Goal: Task Accomplishment & Management: Manage account settings

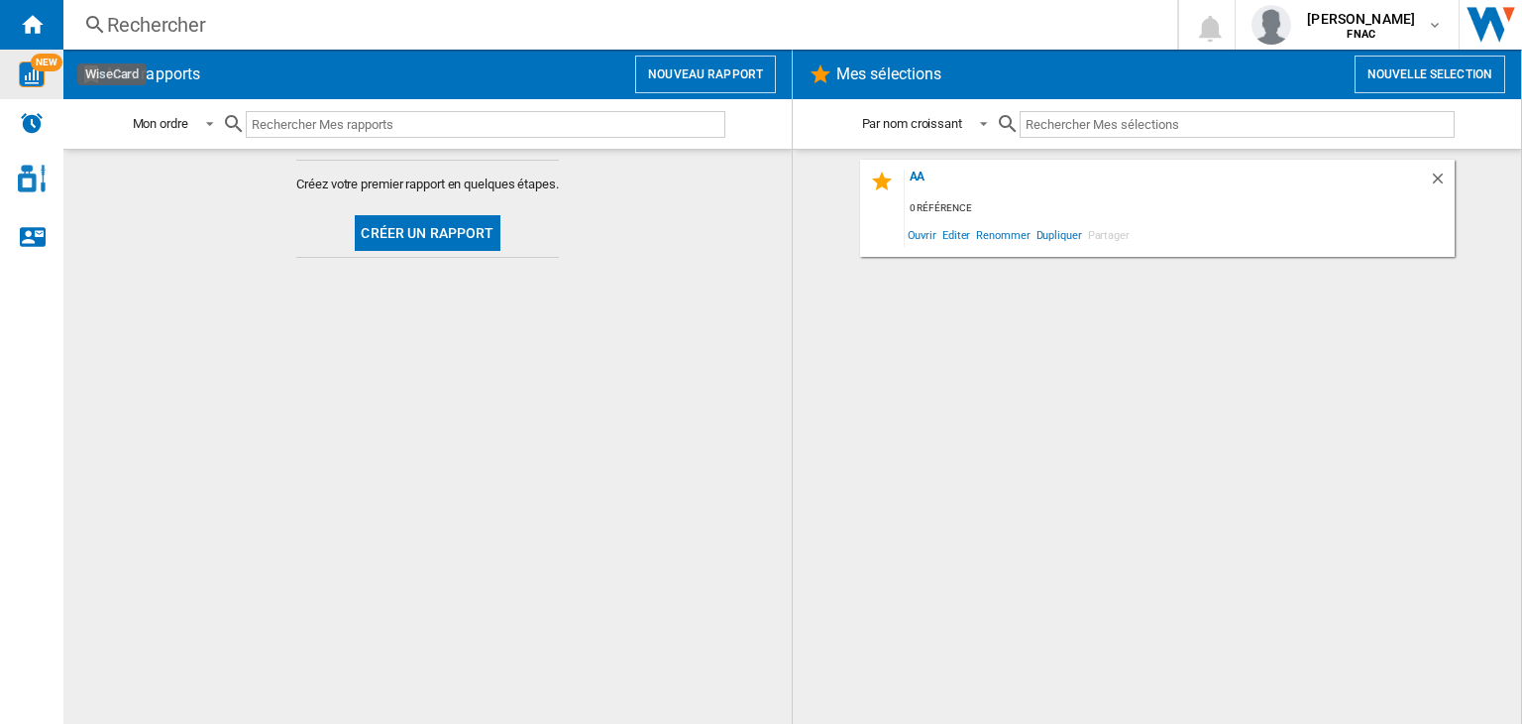
click at [39, 82] on img "WiseCard" at bounding box center [32, 74] width 26 height 26
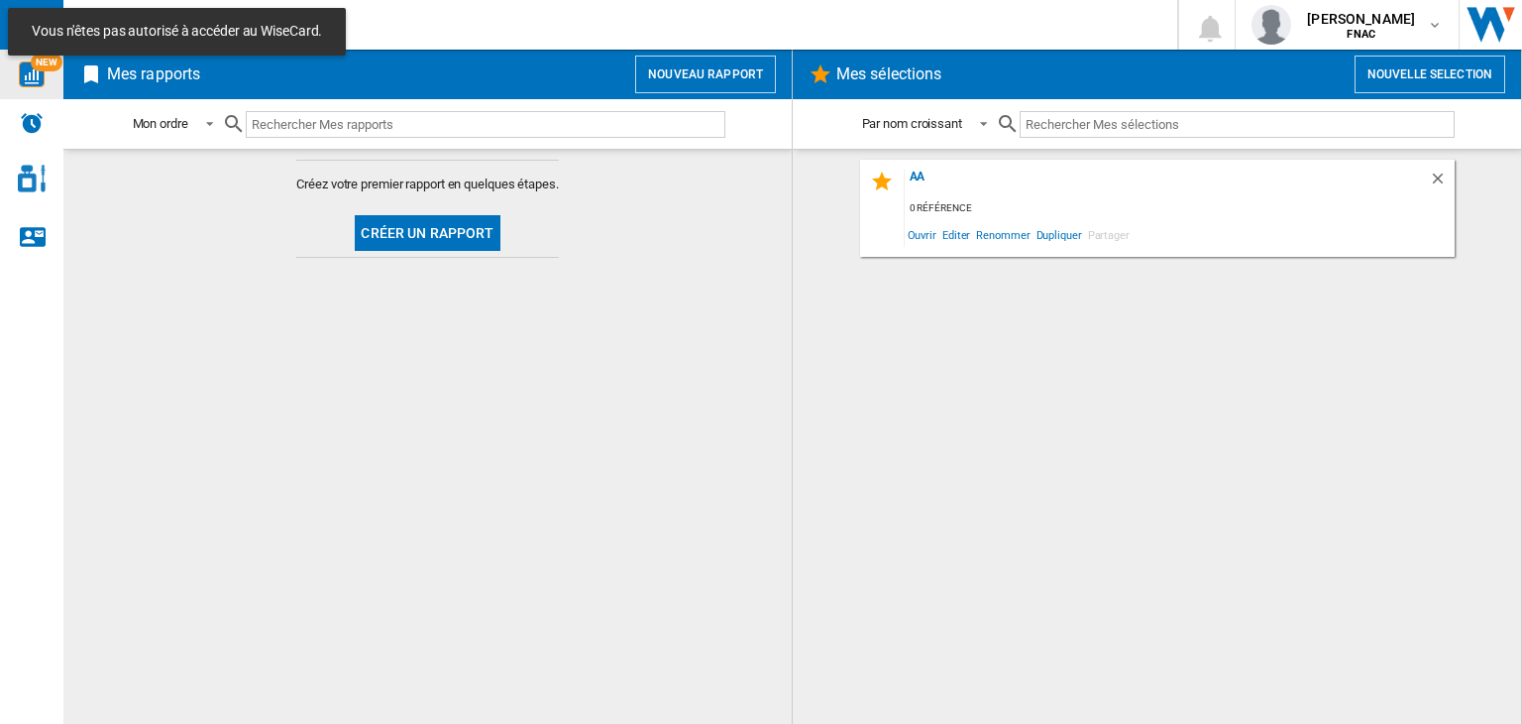
click at [36, 81] on img "WiseCard" at bounding box center [32, 74] width 26 height 26
click at [29, 72] on img "WiseCard" at bounding box center [32, 74] width 26 height 26
click at [1435, 20] on md-icon "button" at bounding box center [1435, 25] width 16 height 16
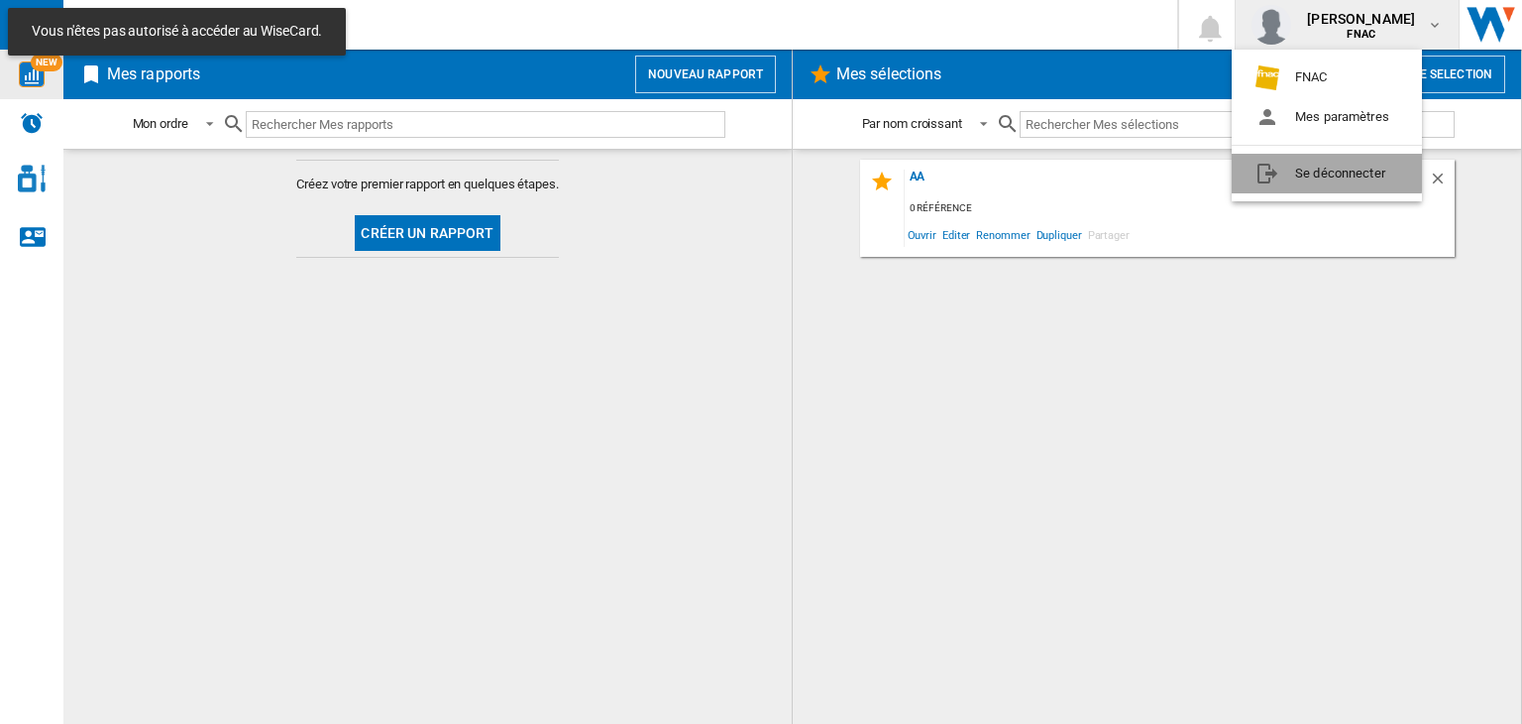
click at [1301, 166] on button "Se déconnecter" at bounding box center [1327, 174] width 190 height 40
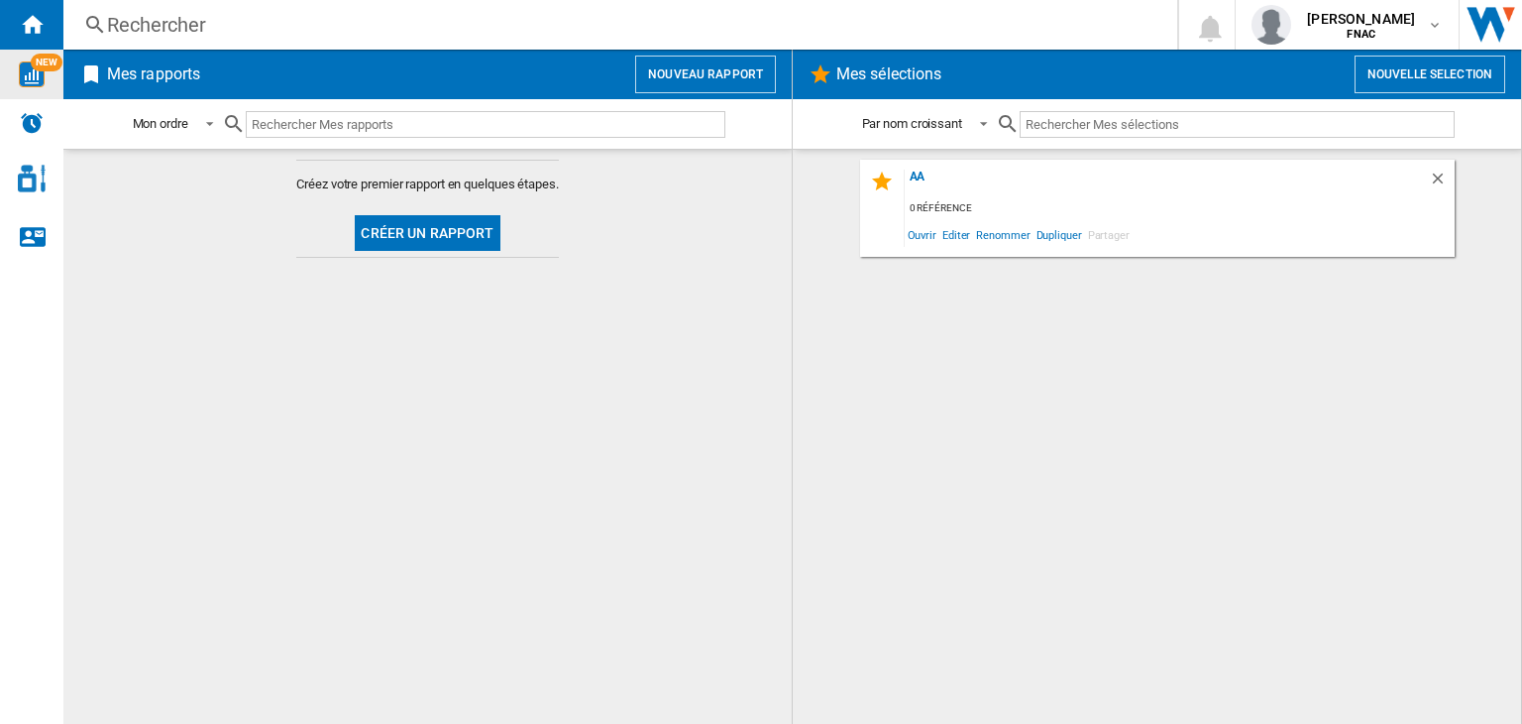
click at [22, 80] on img "WiseCard" at bounding box center [32, 74] width 26 height 26
click at [38, 71] on img "WiseCard" at bounding box center [32, 74] width 26 height 26
